Goal: Task Accomplishment & Management: Use online tool/utility

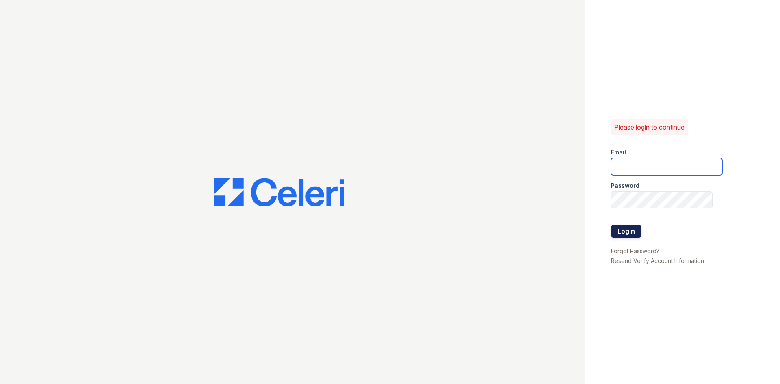
type input "veridian1@cafmanagement.com"
click at [622, 235] on button "Login" at bounding box center [626, 231] width 30 height 13
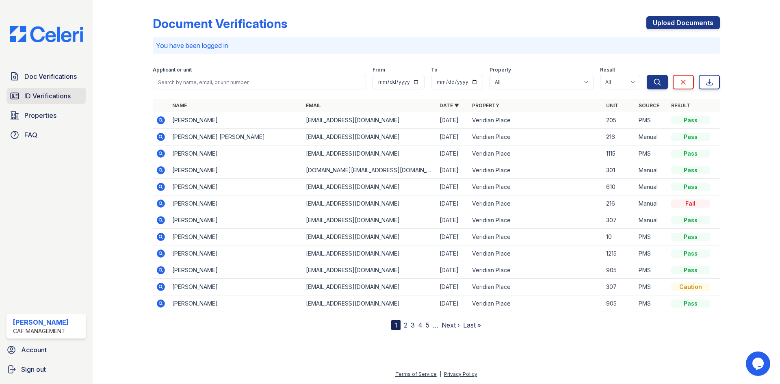
click at [45, 99] on span "ID Verifications" at bounding box center [47, 96] width 46 height 10
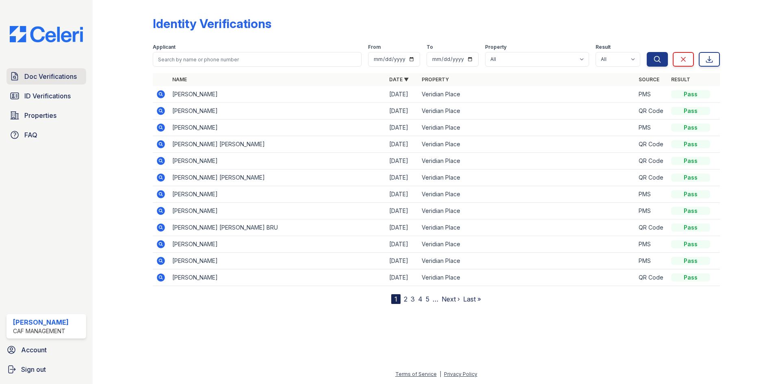
click at [45, 80] on span "Doc Verifications" at bounding box center [50, 76] width 52 height 10
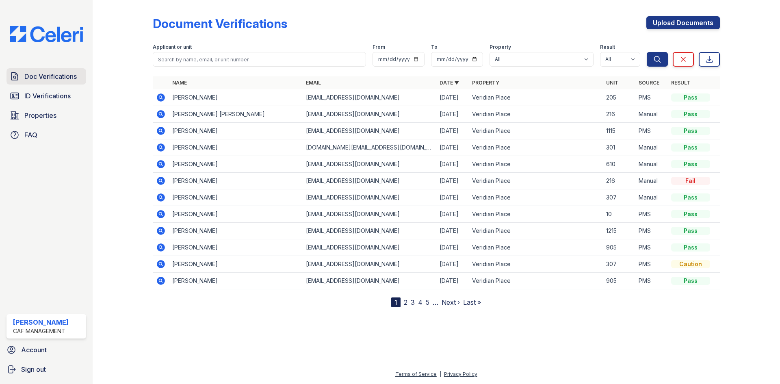
click at [44, 76] on span "Doc Verifications" at bounding box center [50, 76] width 52 height 10
click at [37, 116] on span "Properties" at bounding box center [40, 115] width 32 height 10
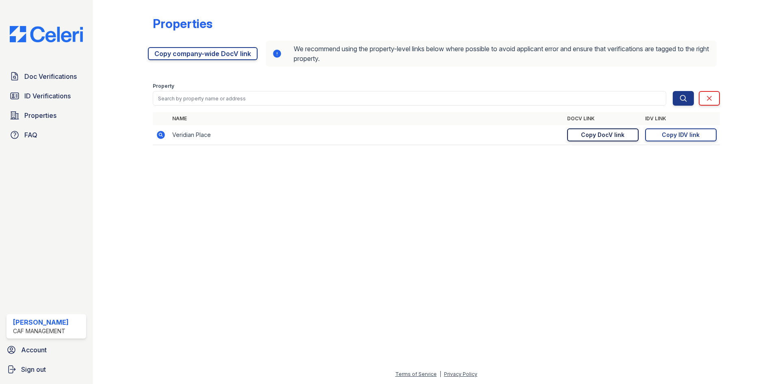
click at [598, 133] on div "Copy DocV link" at bounding box center [602, 135] width 43 height 8
click at [689, 139] on link "Copy IDV link Copy link" at bounding box center [680, 134] width 71 height 13
